Goal: Book appointment/travel/reservation

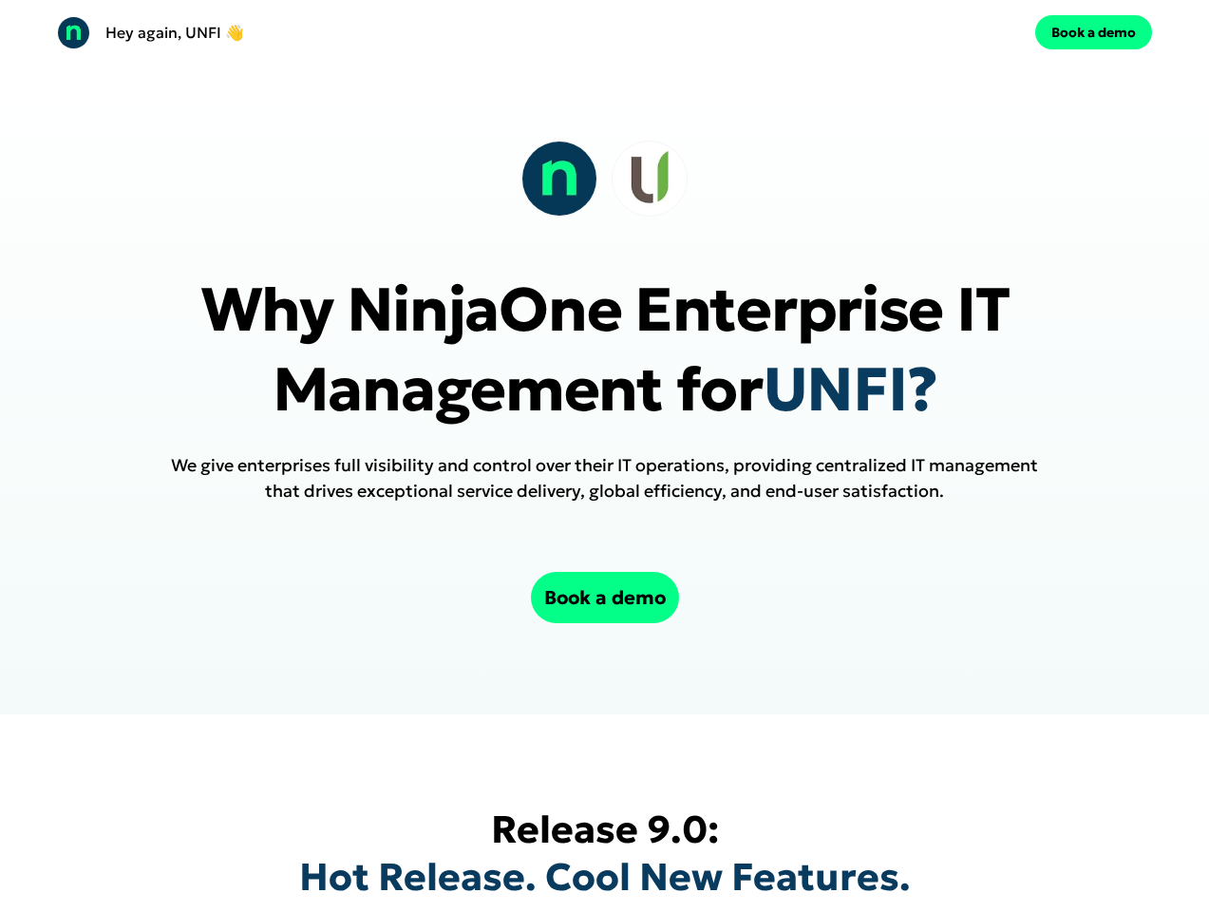
click at [604, 32] on div "Hey again, UNFI 👋 Book a demo" at bounding box center [604, 32] width 1209 height 65
click at [327, 32] on div "Hey again, UNFI 👋" at bounding box center [327, 32] width 540 height 33
click at [882, 32] on div "Book a demo" at bounding box center [882, 32] width 540 height 34
click at [1093, 32] on button "Book a demo" at bounding box center [1093, 32] width 117 height 34
click at [604, 179] on div at bounding box center [604, 179] width 166 height 76
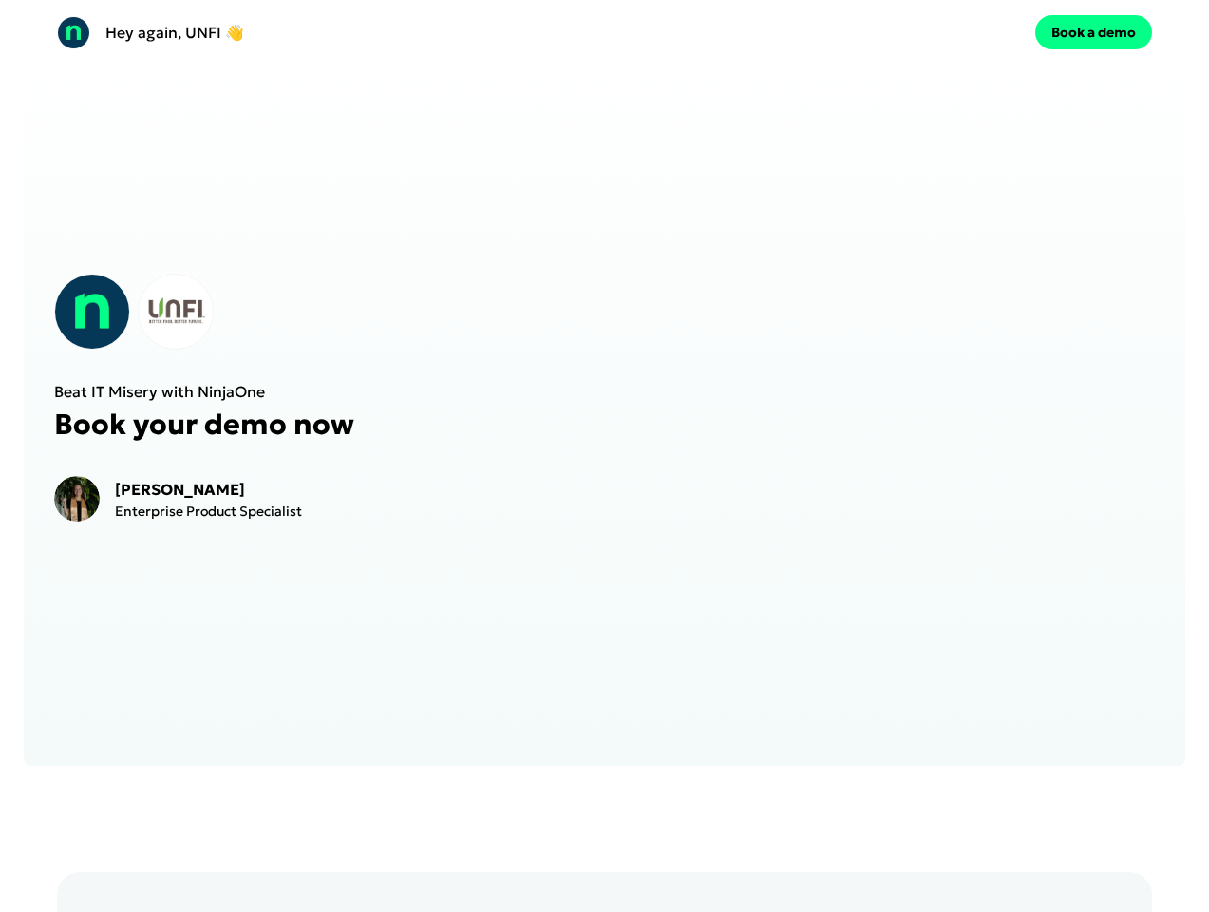
click at [604, 597] on iframe at bounding box center [775, 398] width 760 height 674
